Goal: Task Accomplishment & Management: Use online tool/utility

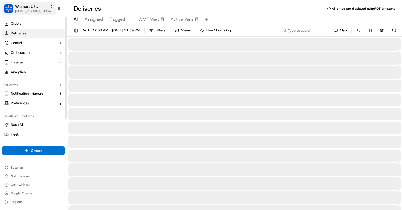
click at [44, 11] on span "[EMAIL_ADDRESS][DOMAIN_NAME]" at bounding box center [34, 11] width 38 height 4
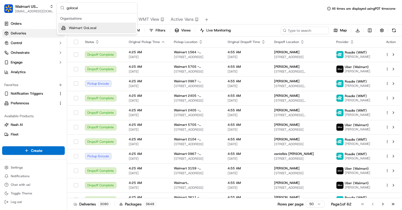
type input "golocal"
click at [78, 24] on div "Walmart GoLocal" at bounding box center [97, 28] width 78 height 11
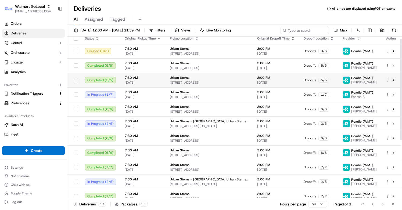
scroll to position [4, 0]
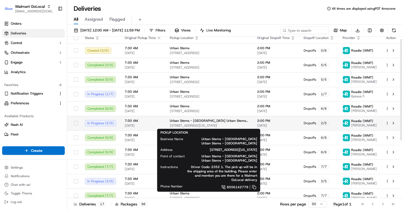
click at [211, 121] on span "Urban Stems - Brooklyn Urban Stems - Brooklyn" at bounding box center [209, 121] width 79 height 4
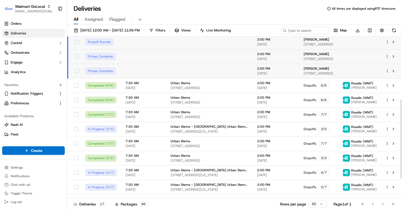
scroll to position [129, 0]
click at [184, 108] on td "Urban Stems 3411 Pennsy Dr, Greater Landover, MD, 20785, US" at bounding box center [209, 114] width 87 height 15
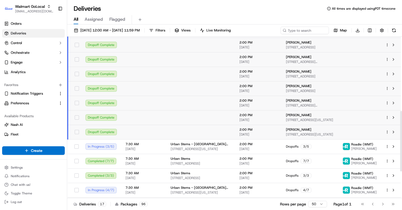
scroll to position [216, 0]
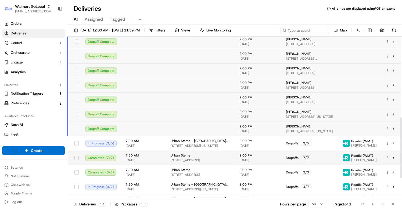
click at [186, 157] on span "Urban Stems" at bounding box center [181, 155] width 20 height 4
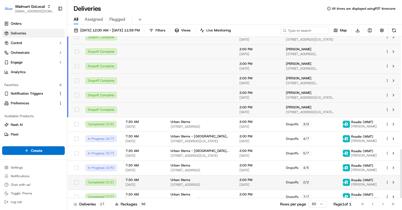
scroll to position [372, 0]
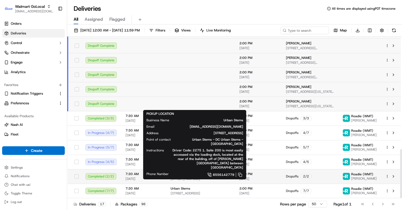
click at [196, 179] on span "3411 Pennsy Dr, Greater Landover, MD, 20785, US" at bounding box center [201, 179] width 60 height 4
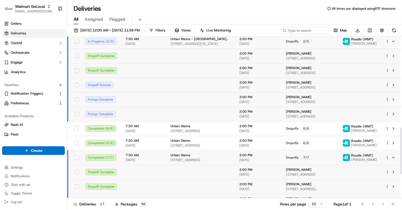
scroll to position [0, 0]
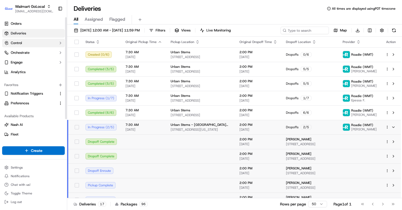
click at [57, 45] on button "Control" at bounding box center [33, 43] width 63 height 9
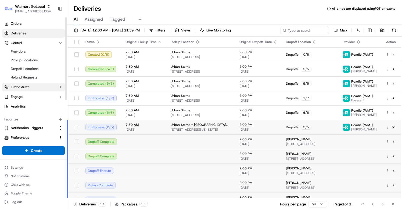
click at [51, 85] on button "Orchestrate" at bounding box center [33, 87] width 63 height 9
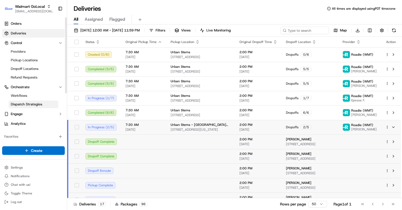
click at [45, 103] on link "Dispatch Strategies" at bounding box center [34, 105] width 50 height 8
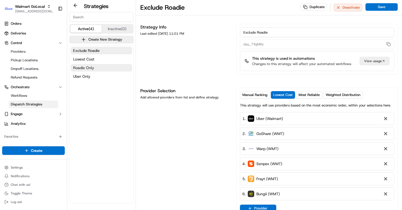
click at [105, 70] on button "Roadie Only" at bounding box center [102, 68] width 62 height 8
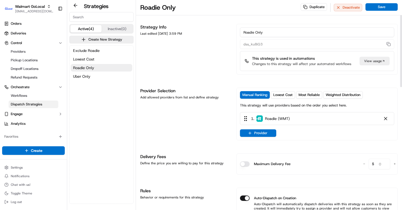
click at [365, 61] on div "View usage" at bounding box center [375, 61] width 30 height 9
